Goal: Navigation & Orientation: Find specific page/section

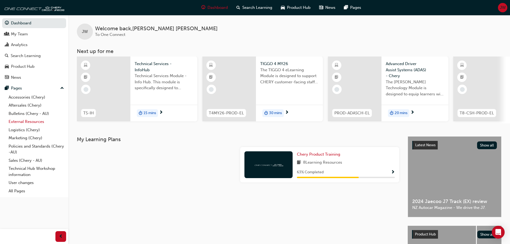
click at [33, 120] on link "External Resources" at bounding box center [36, 122] width 60 height 8
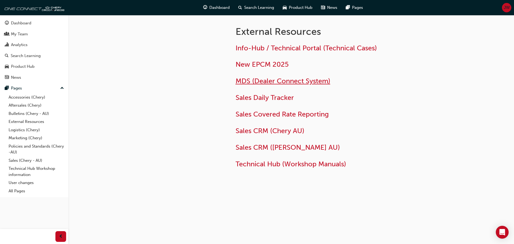
click at [256, 80] on span "MDS (Dealer Connect System)" at bounding box center [283, 81] width 95 height 8
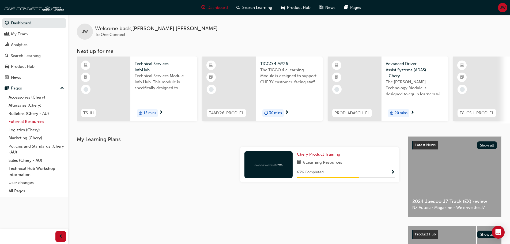
click at [15, 122] on link "External Resources" at bounding box center [36, 122] width 60 height 8
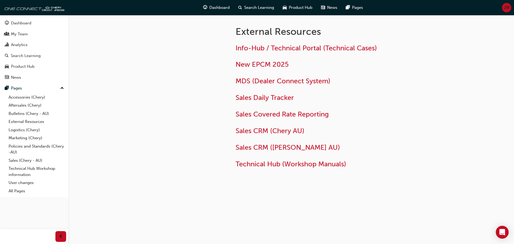
click at [288, 76] on div "Info-Hub / Technical Portal (Technical Cases) New EPCM 2025 MDS (Dealer Connect…" at bounding box center [323, 106] width 174 height 125
click at [285, 82] on span "MDS (Dealer Connect System)" at bounding box center [283, 81] width 95 height 8
